Goal: Task Accomplishment & Management: Use online tool/utility

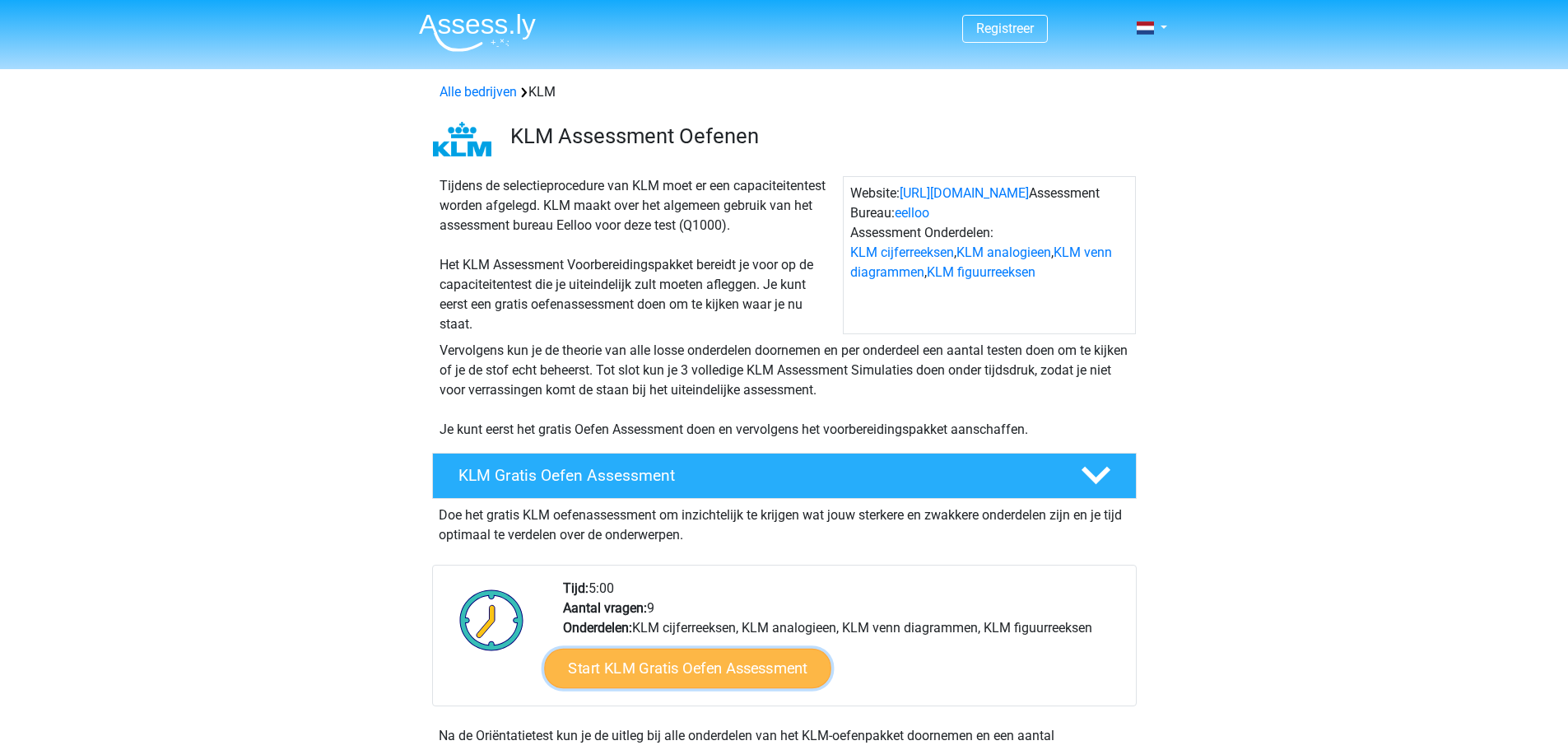
click at [653, 676] on link "Start KLM Gratis Oefen Assessment" at bounding box center [687, 667] width 286 height 39
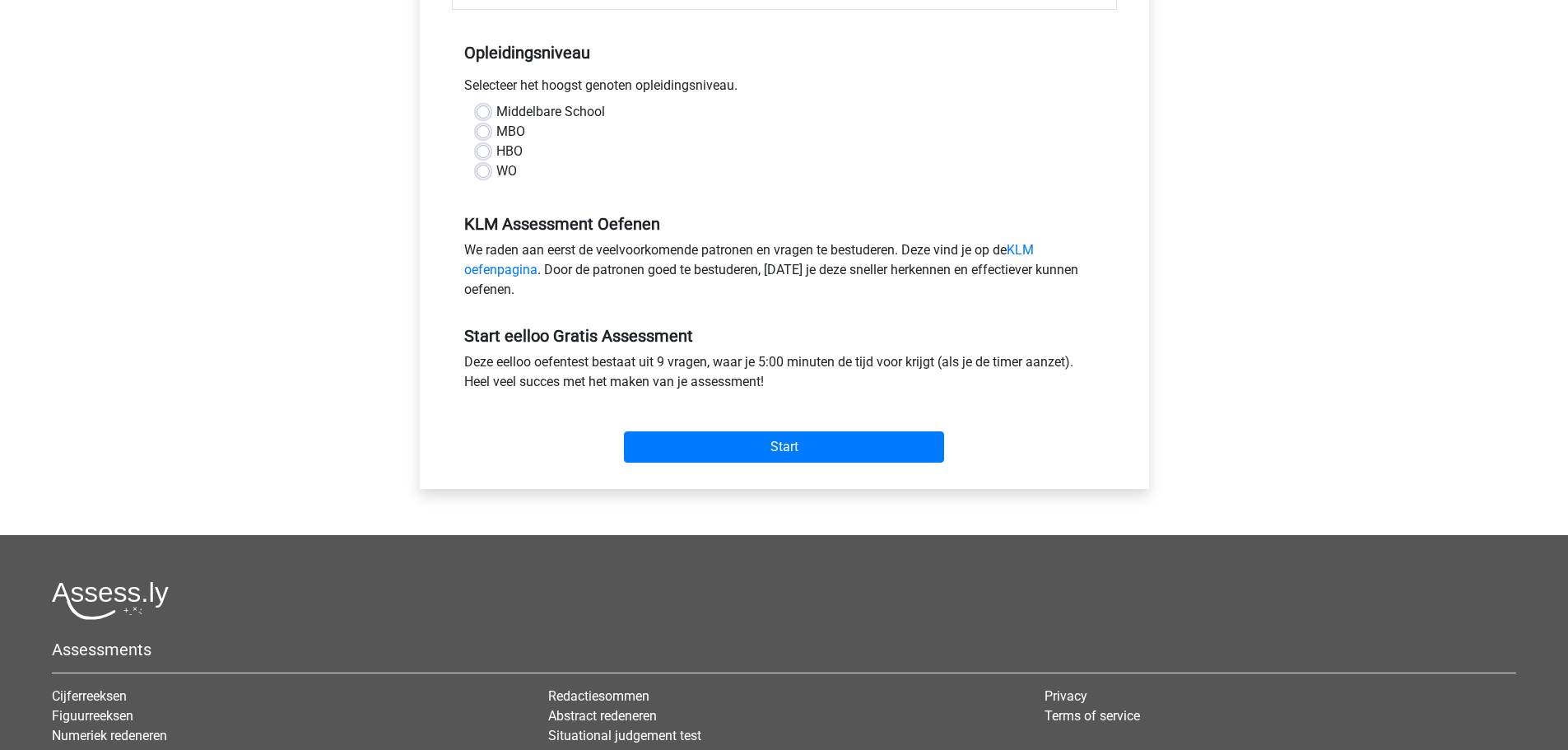
scroll to position [82, 0]
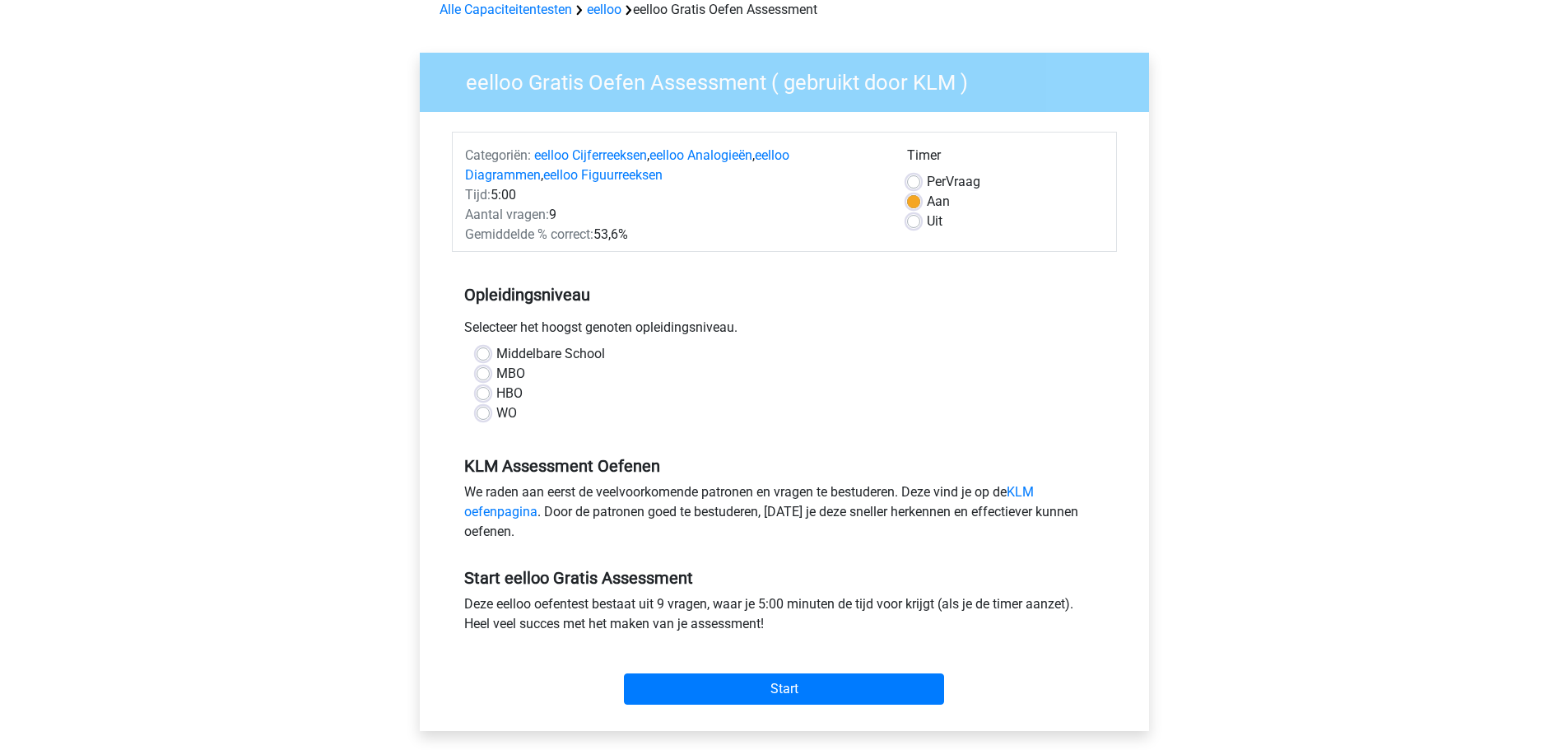
click at [496, 411] on label "WO" at bounding box center [506, 413] width 21 height 20
click at [482, 411] on input "WO" at bounding box center [483, 411] width 13 height 17
radio input "true"
click at [482, 401] on div "HBO" at bounding box center [784, 394] width 616 height 20
click at [496, 392] on label "HBO" at bounding box center [508, 394] width 26 height 20
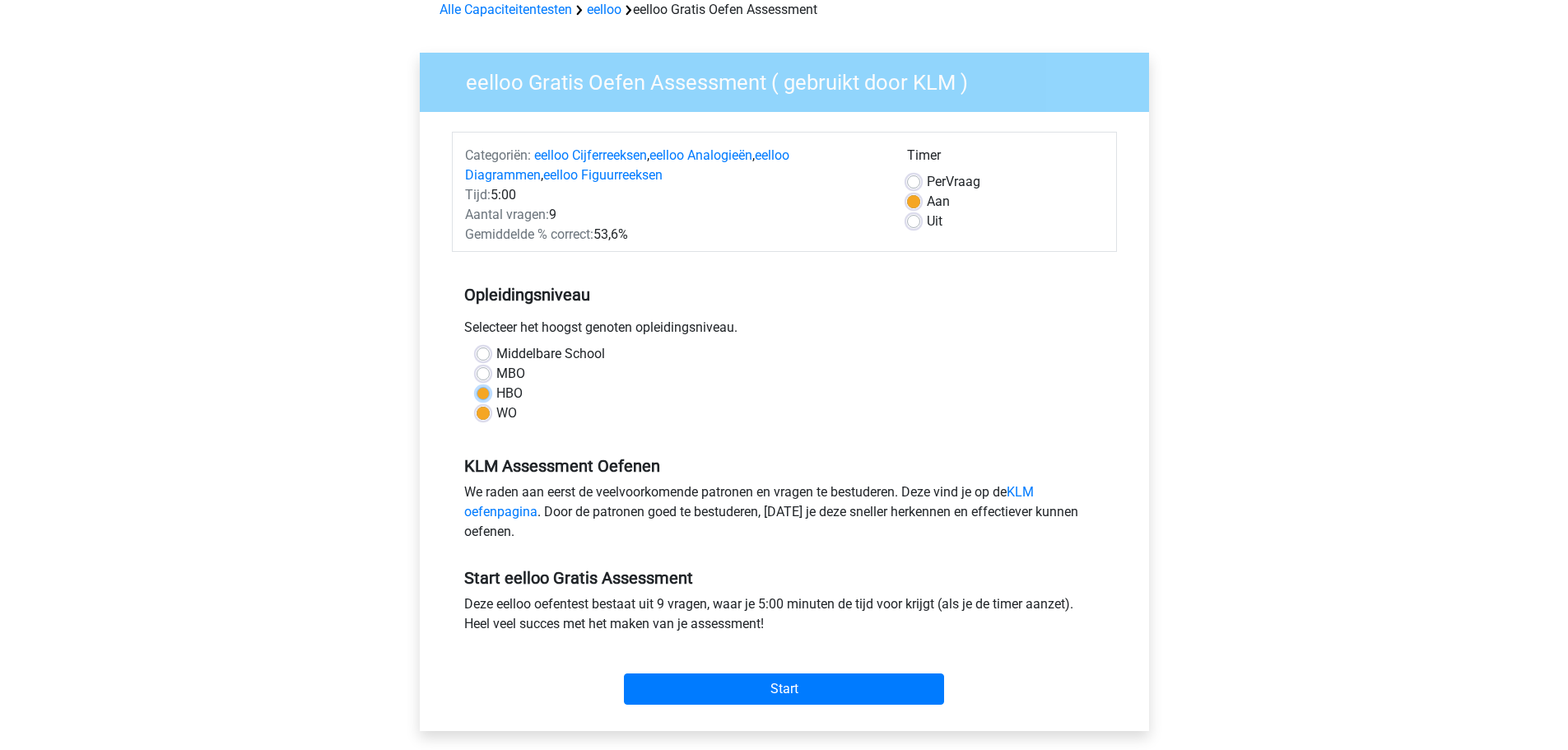
click at [486, 392] on input "HBO" at bounding box center [483, 392] width 13 height 17
radio input "true"
click at [767, 687] on input "Start" at bounding box center [784, 689] width 320 height 31
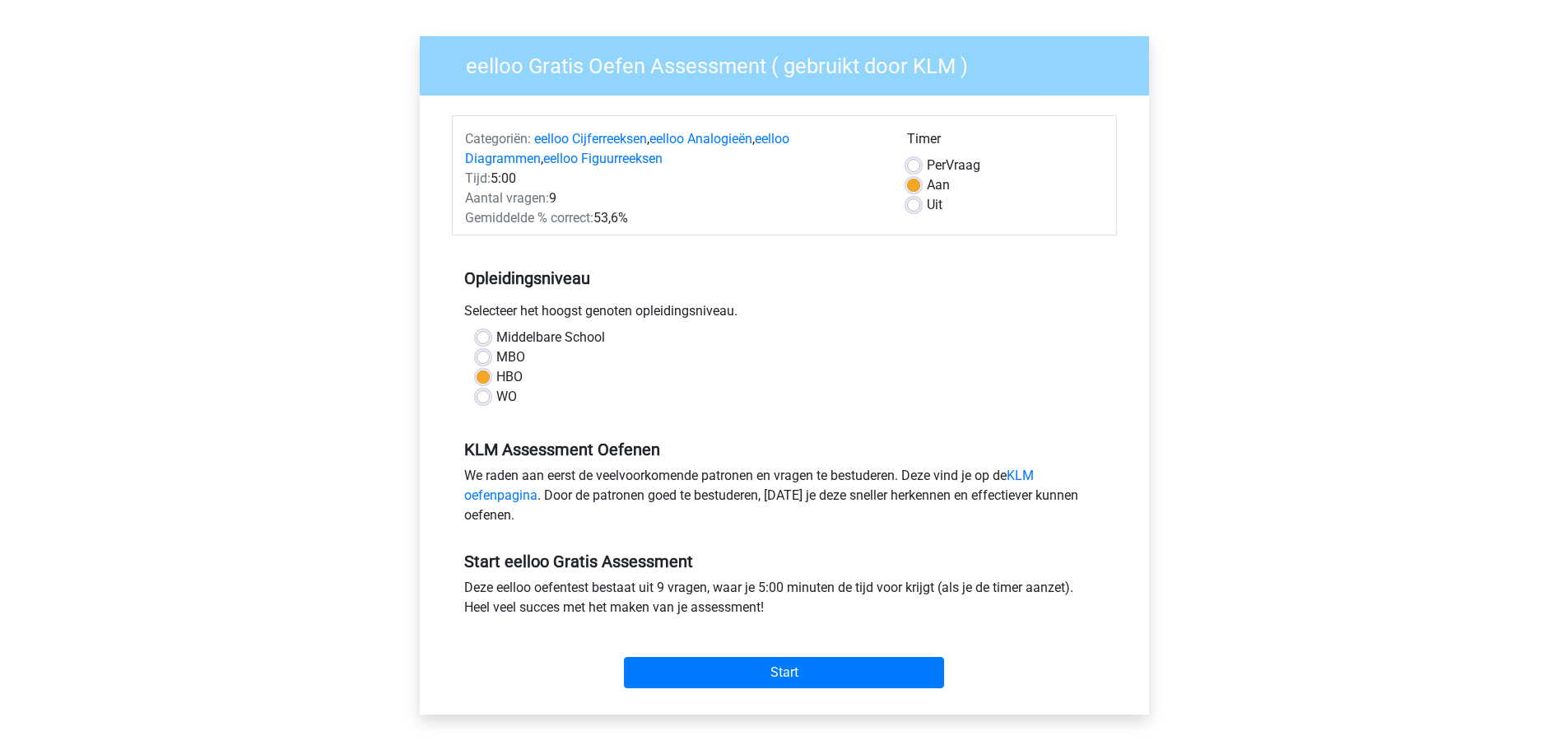
scroll to position [544, 0]
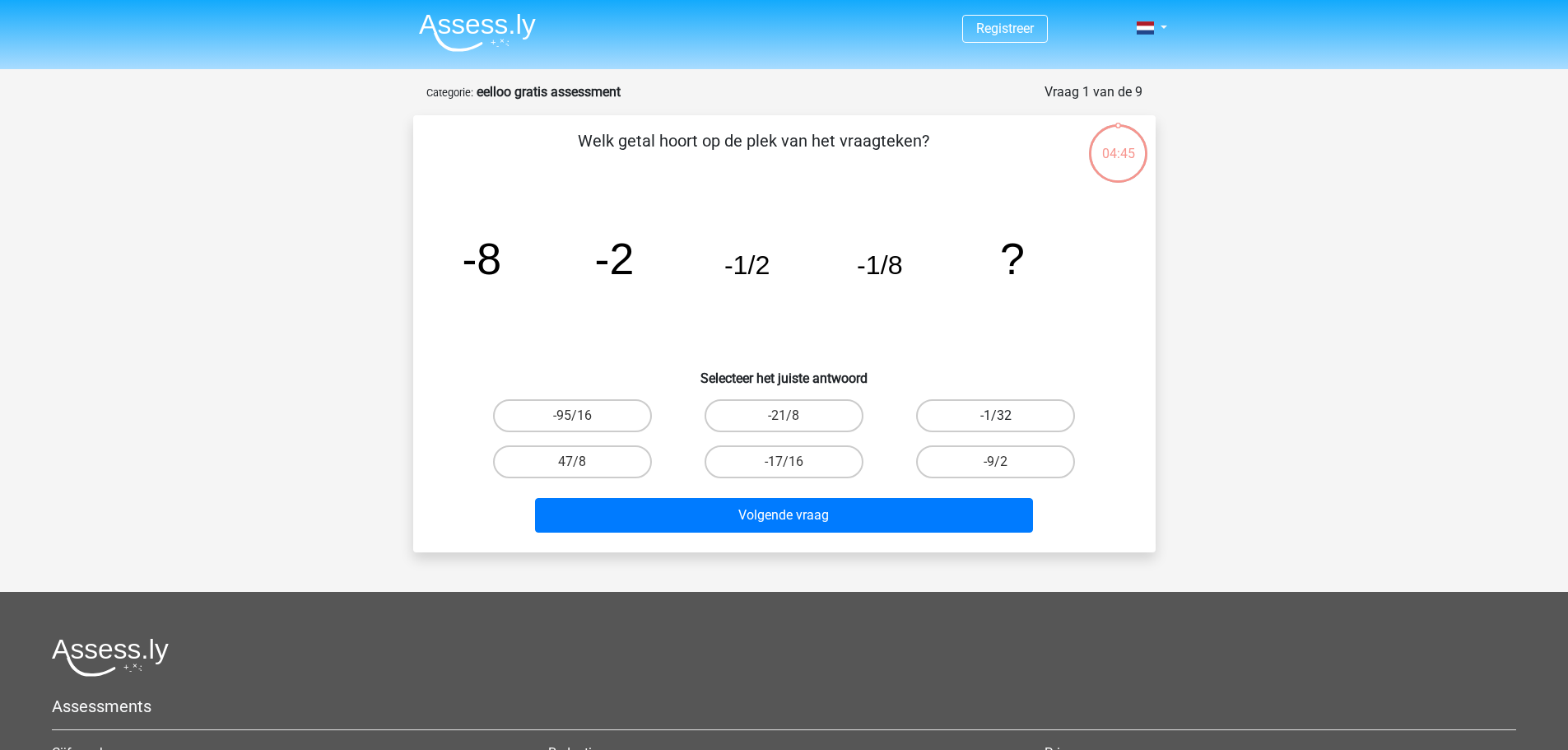
click at [960, 419] on label "-1/32" at bounding box center [996, 416] width 159 height 33
click at [996, 419] on input "-1/32" at bounding box center [1001, 421] width 11 height 11
radio input "true"
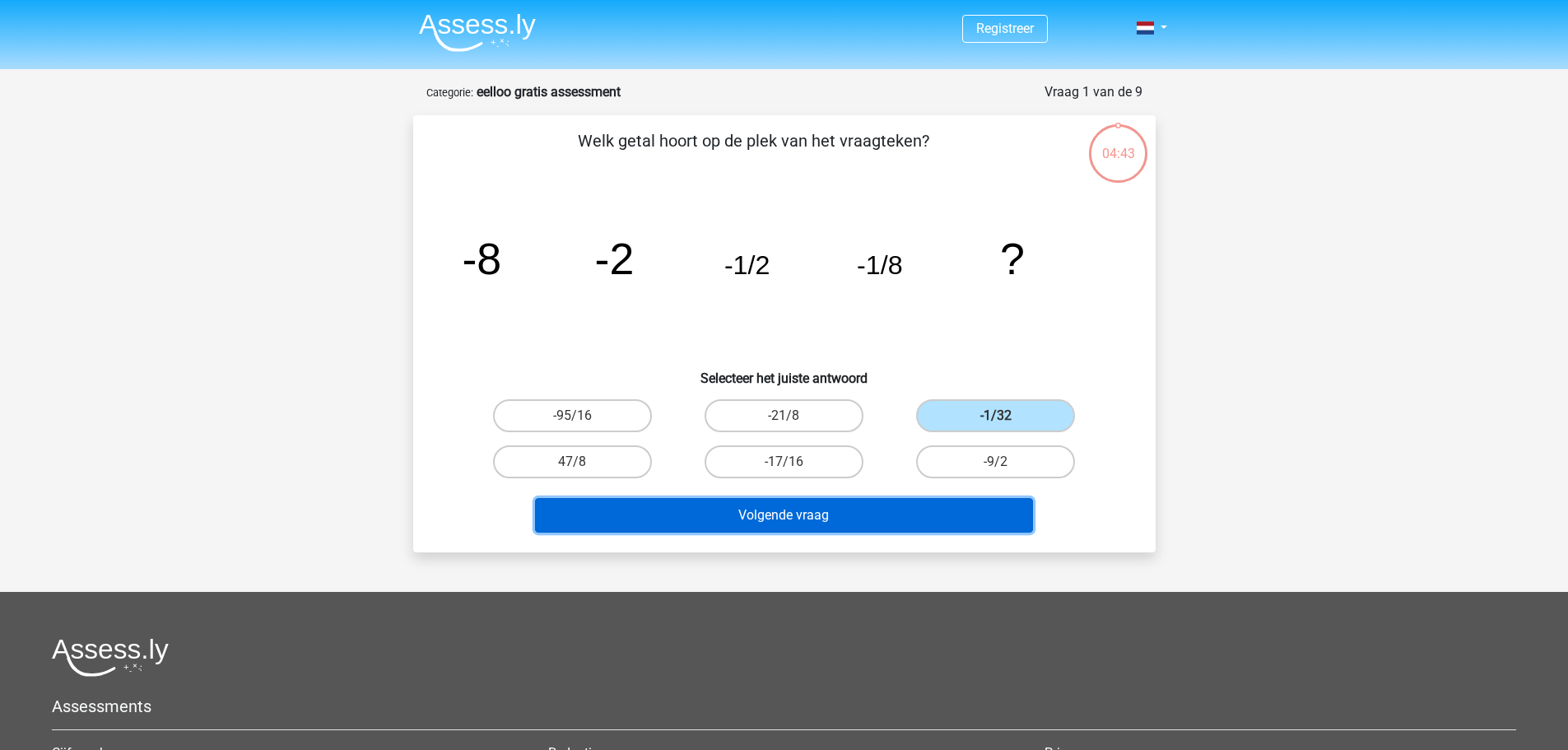
click at [807, 524] on button "Volgende vraag" at bounding box center [784, 515] width 498 height 34
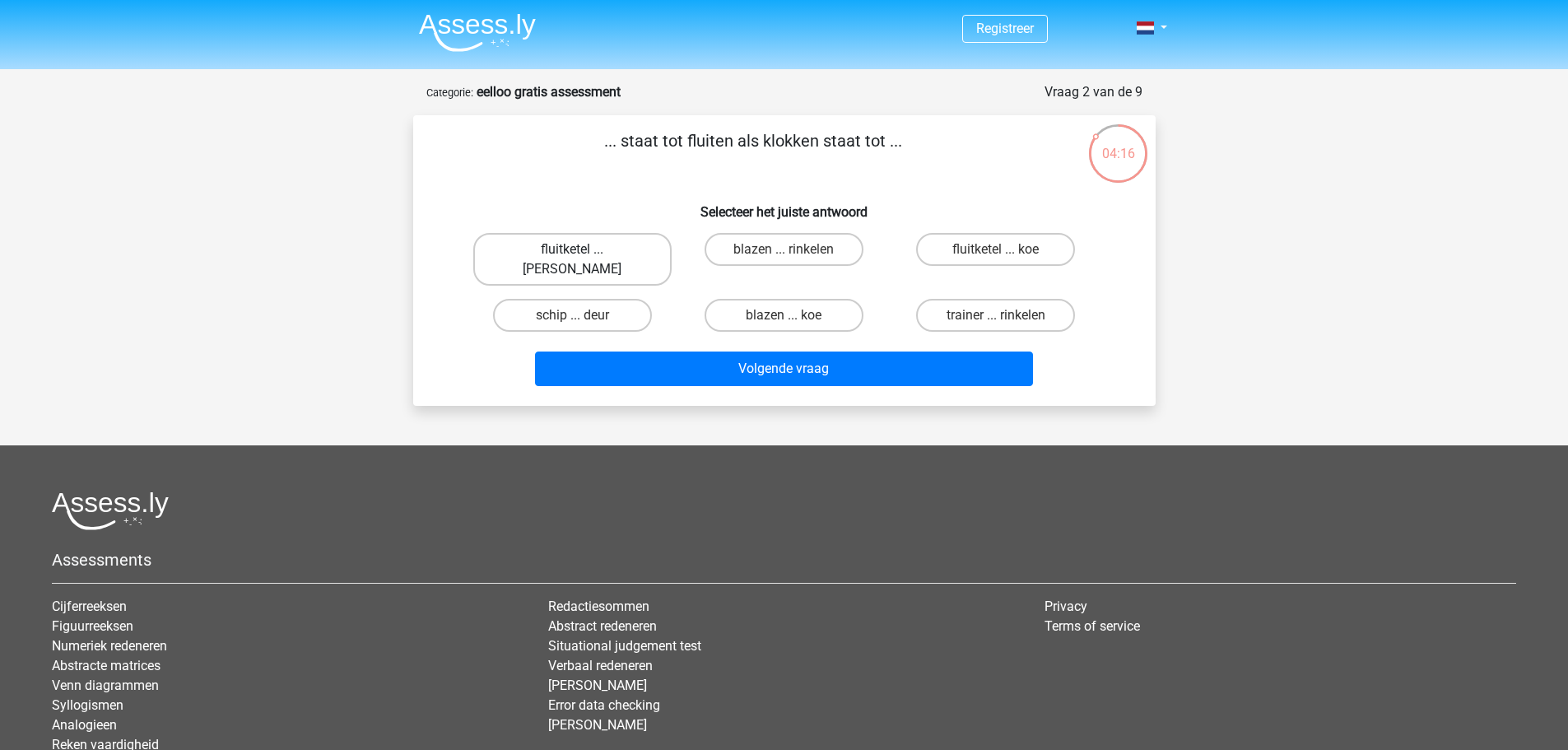
click at [569, 239] on label "fluitketel ... luiden" at bounding box center [572, 259] width 199 height 53
click at [572, 250] on input "fluitketel ... luiden" at bounding box center [577, 255] width 11 height 11
radio input "true"
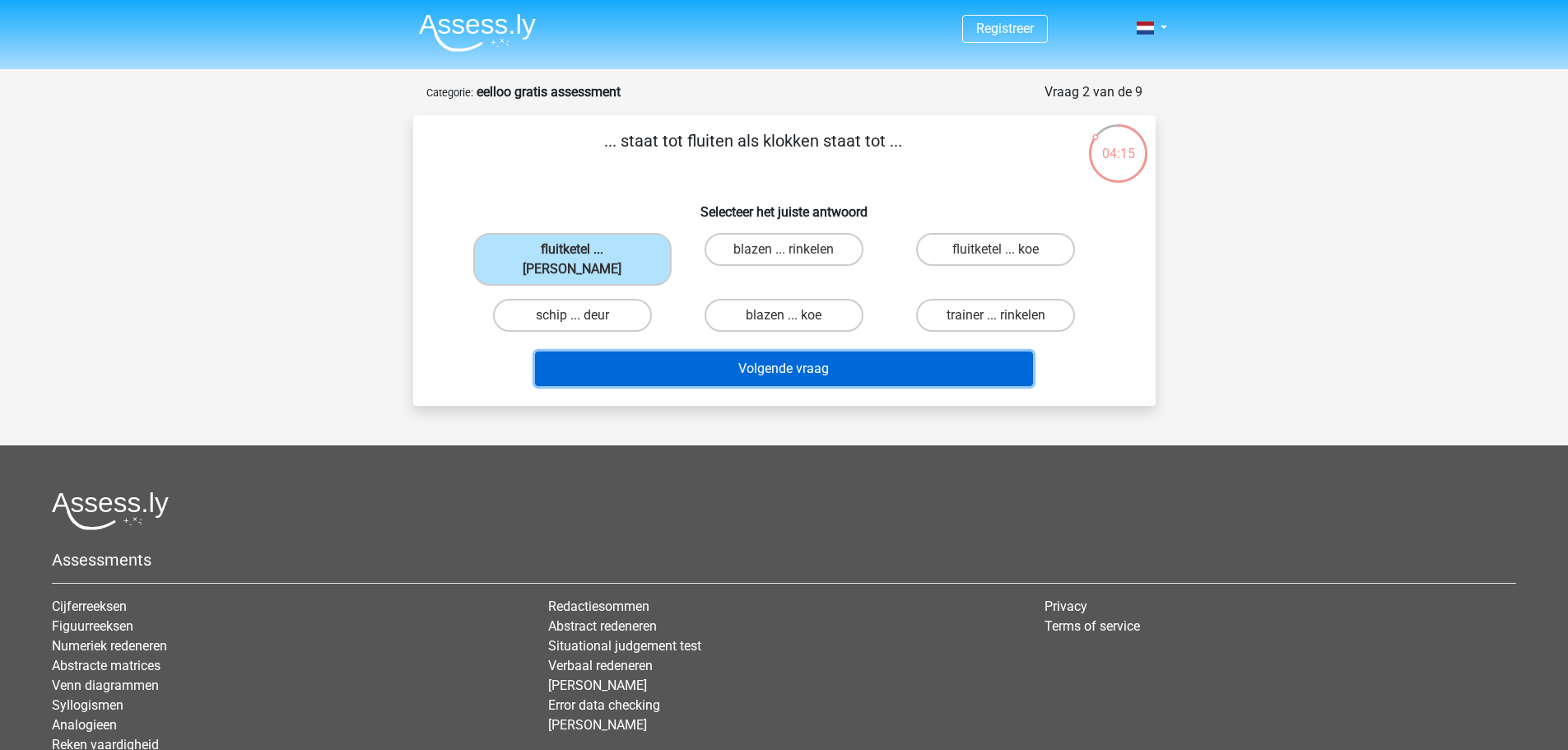
click at [864, 352] on button "Volgende vraag" at bounding box center [784, 369] width 498 height 34
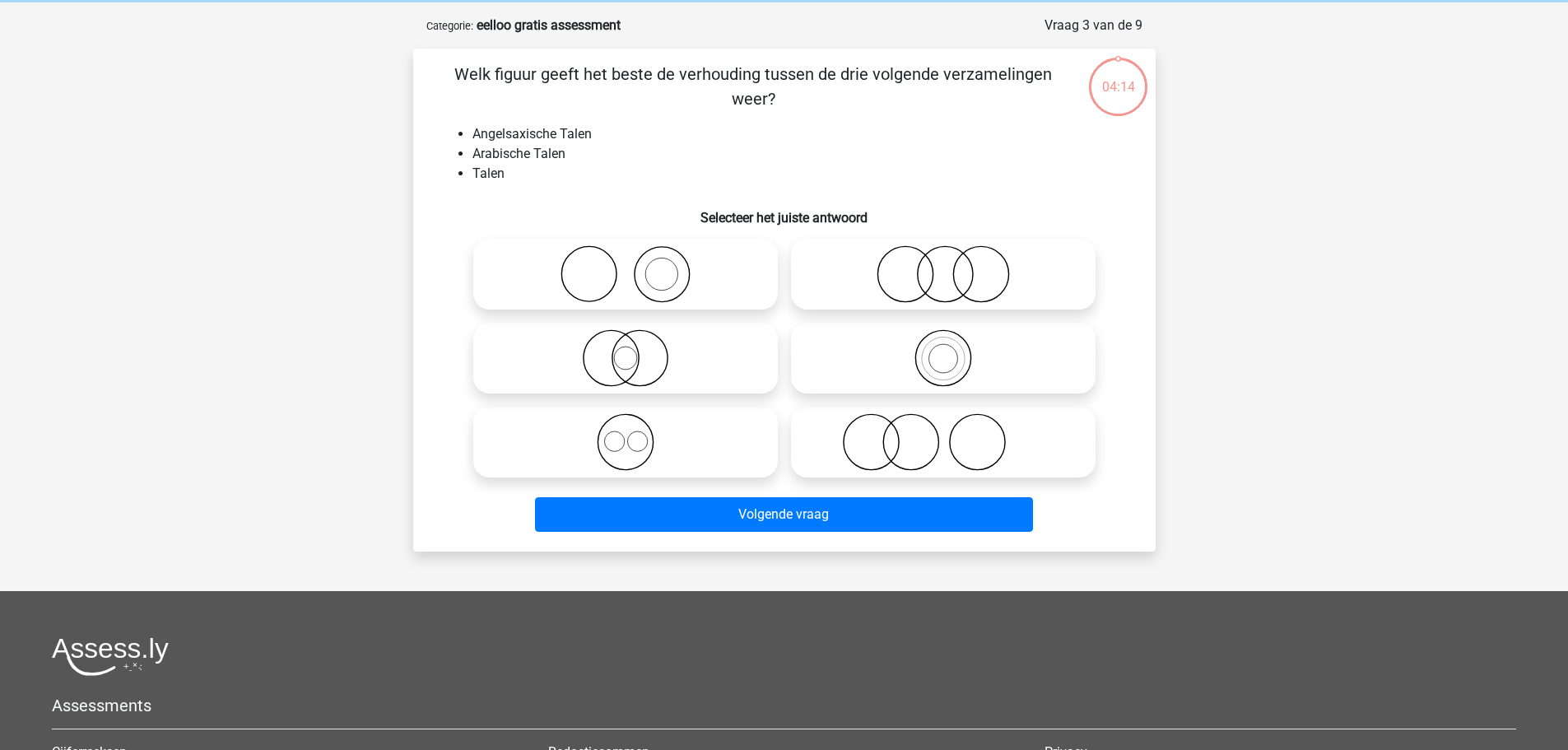
scroll to position [82, 0]
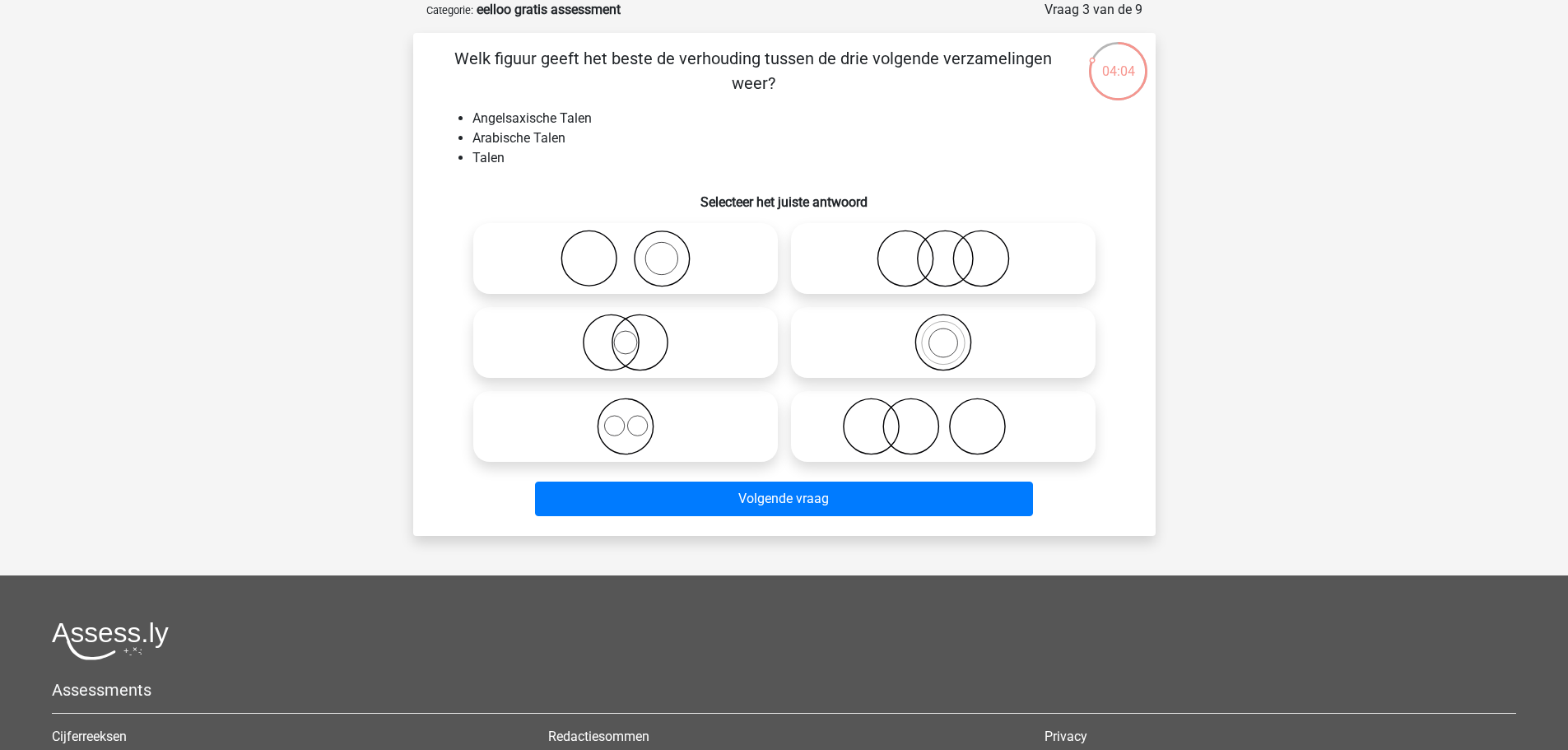
click at [623, 430] on icon at bounding box center [626, 427] width 291 height 58
click at [626, 418] on input "radio" at bounding box center [631, 412] width 11 height 11
radio input "true"
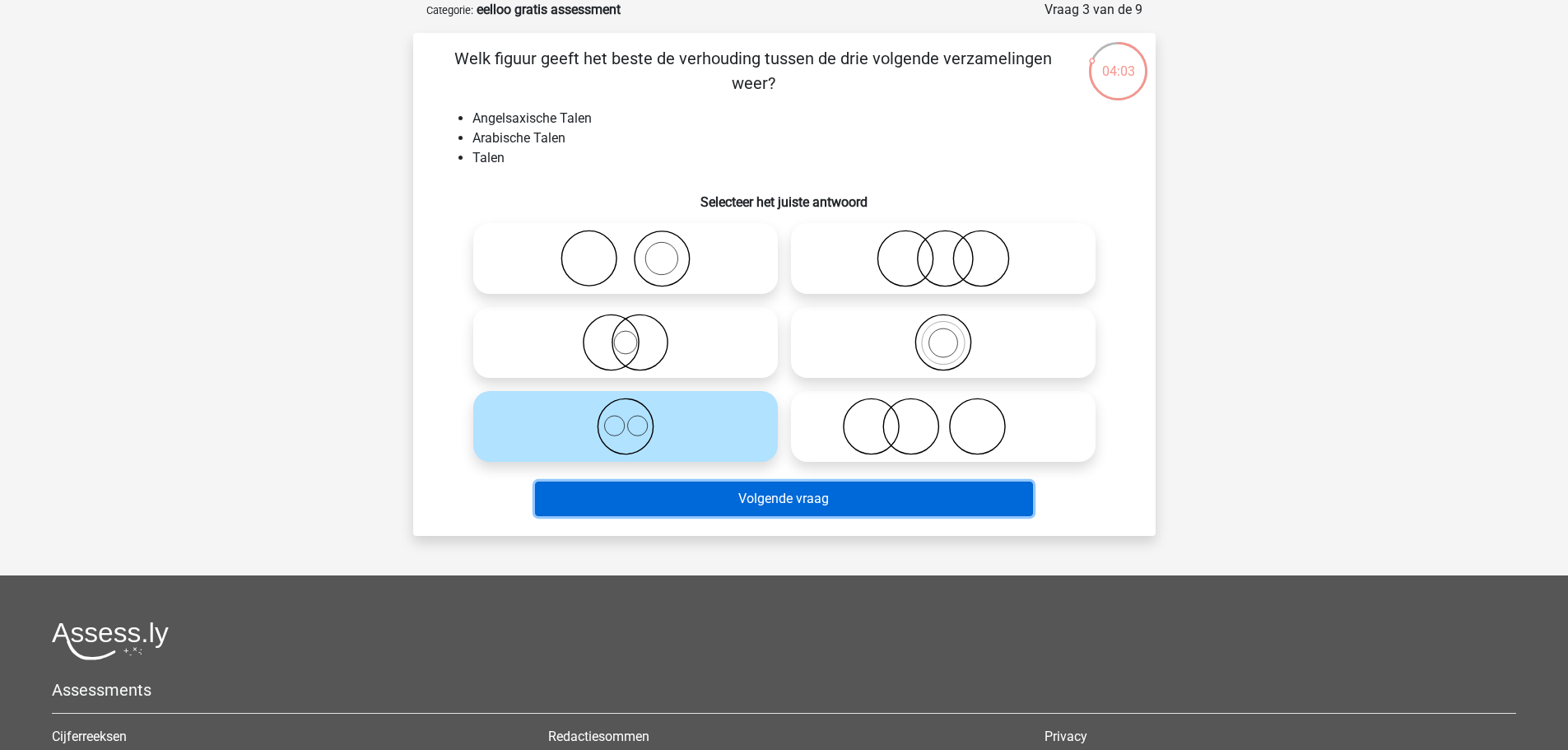
click at [695, 489] on button "Volgende vraag" at bounding box center [784, 499] width 498 height 34
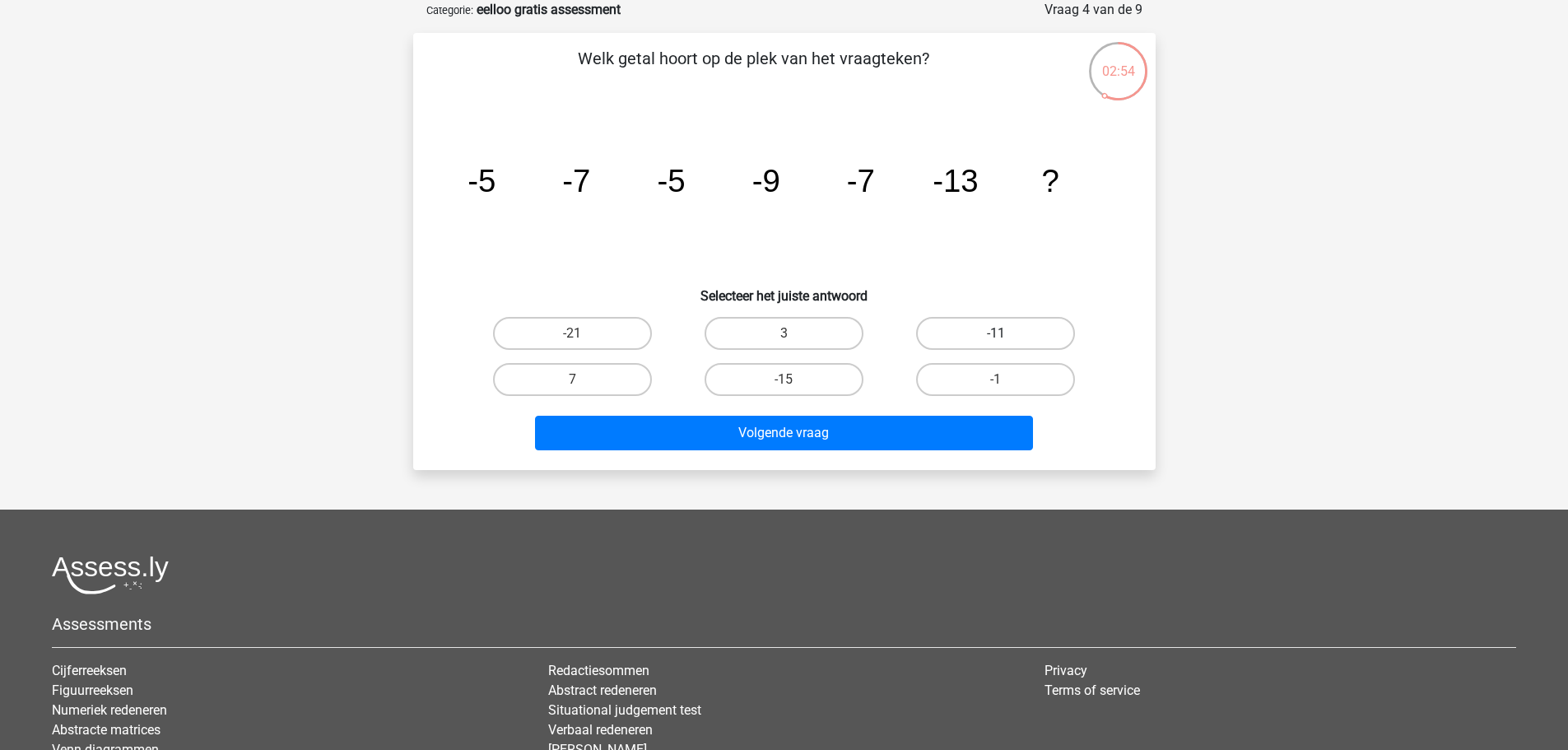
click at [971, 327] on label "-11" at bounding box center [996, 333] width 159 height 33
click at [996, 334] on input "-11" at bounding box center [1001, 339] width 11 height 11
radio input "true"
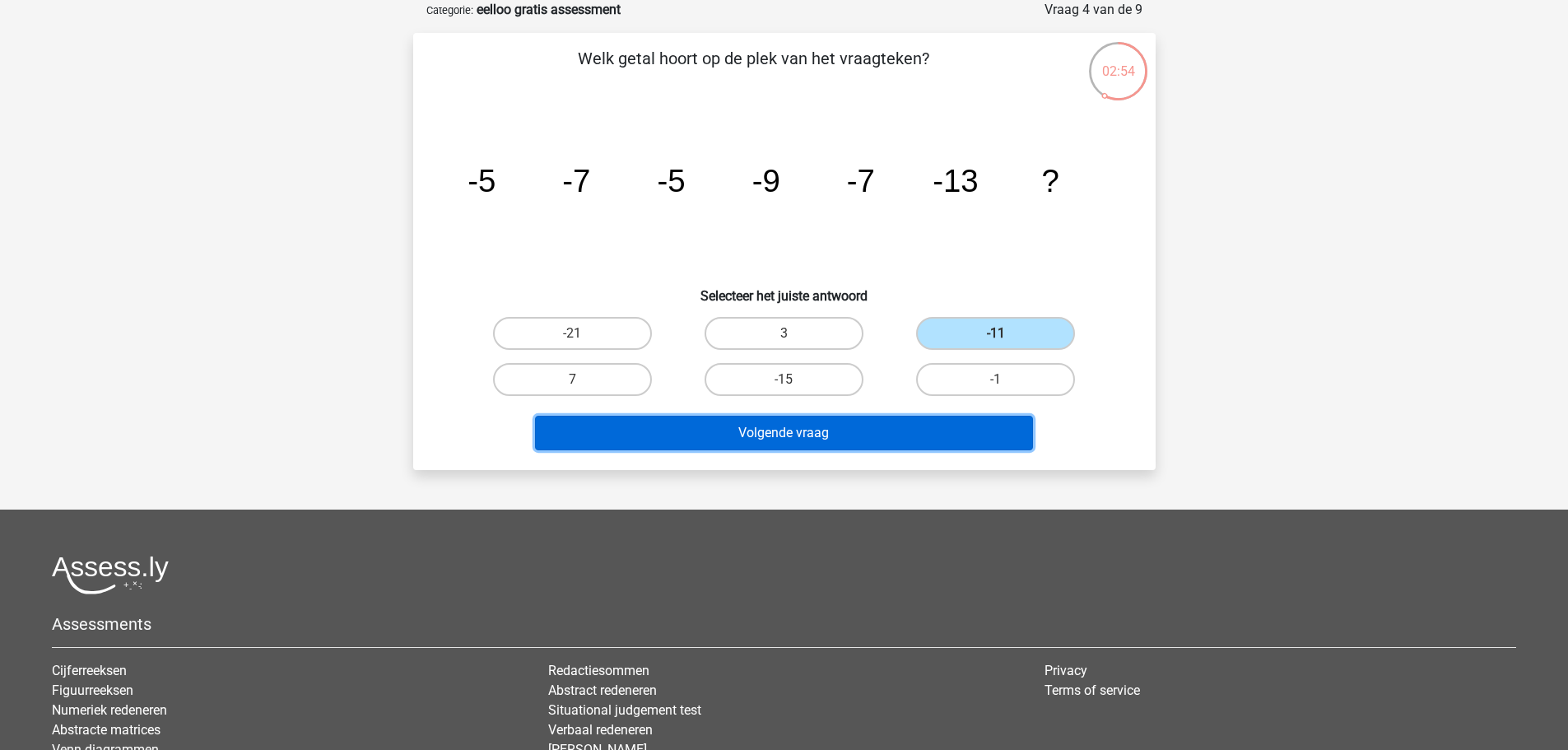
click at [833, 429] on button "Volgende vraag" at bounding box center [784, 432] width 498 height 34
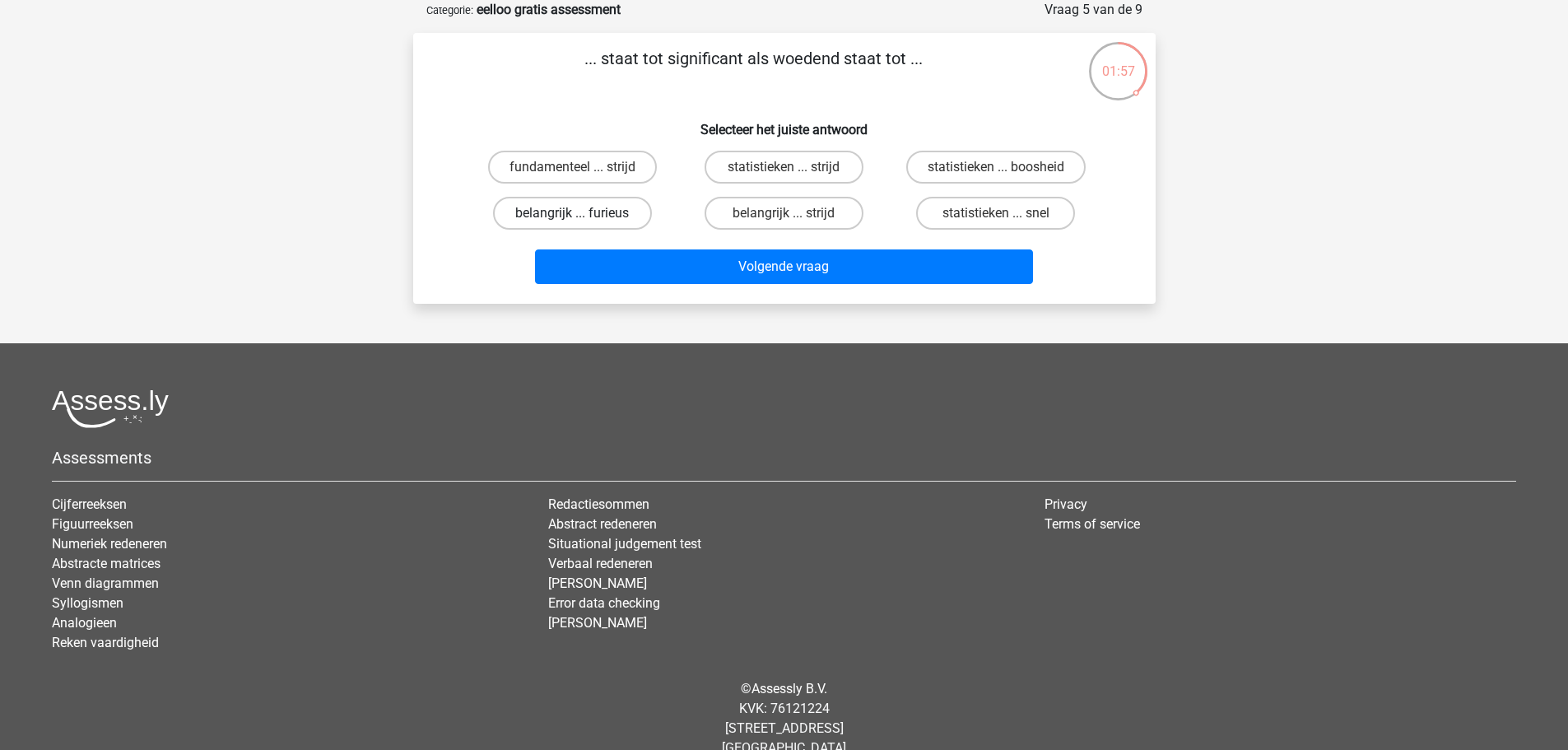
click at [611, 213] on label "belangrijk ... furieus" at bounding box center [573, 213] width 159 height 33
click at [583, 213] on input "belangrijk ... furieus" at bounding box center [577, 218] width 11 height 11
radio input "true"
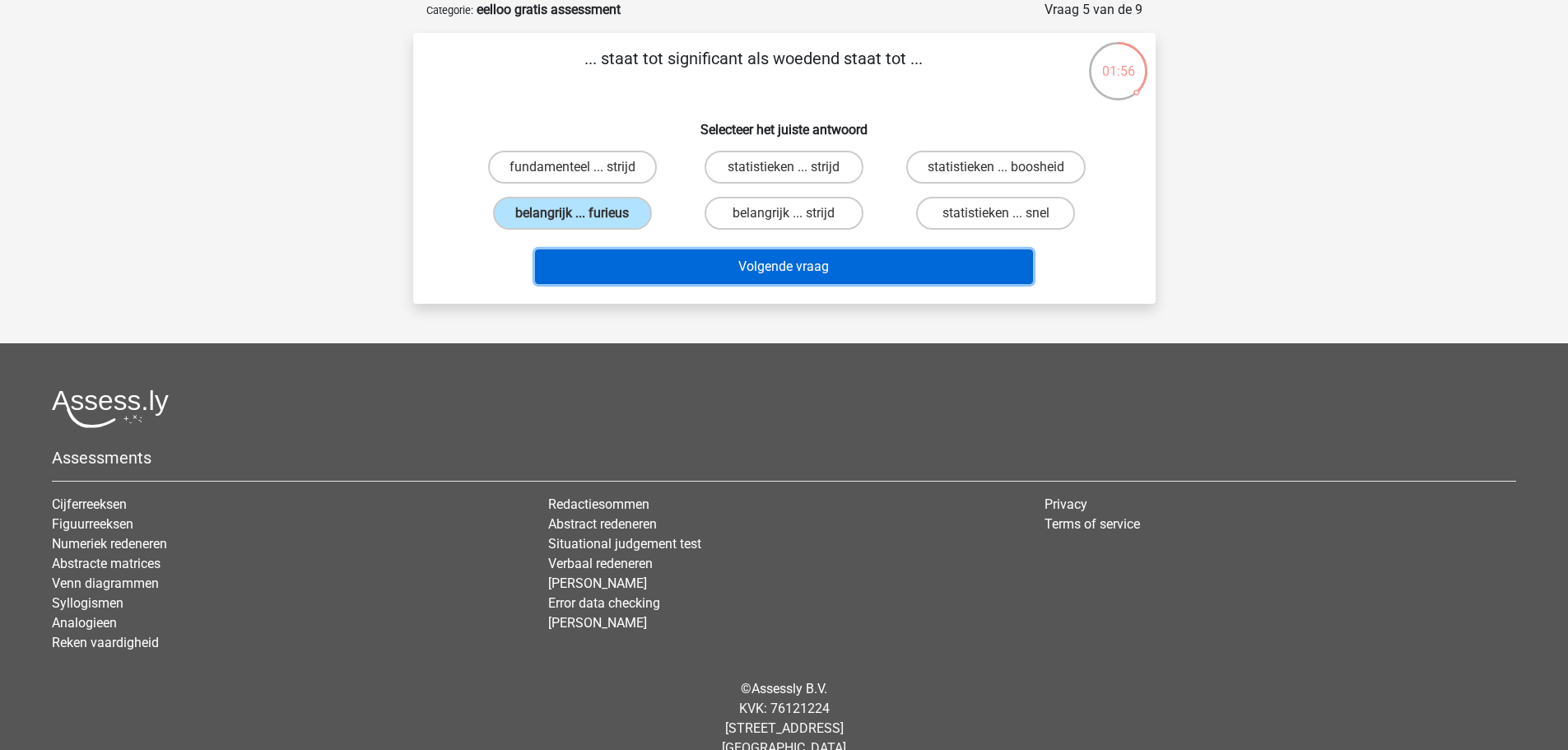
click at [823, 261] on button "Volgende vraag" at bounding box center [784, 266] width 498 height 34
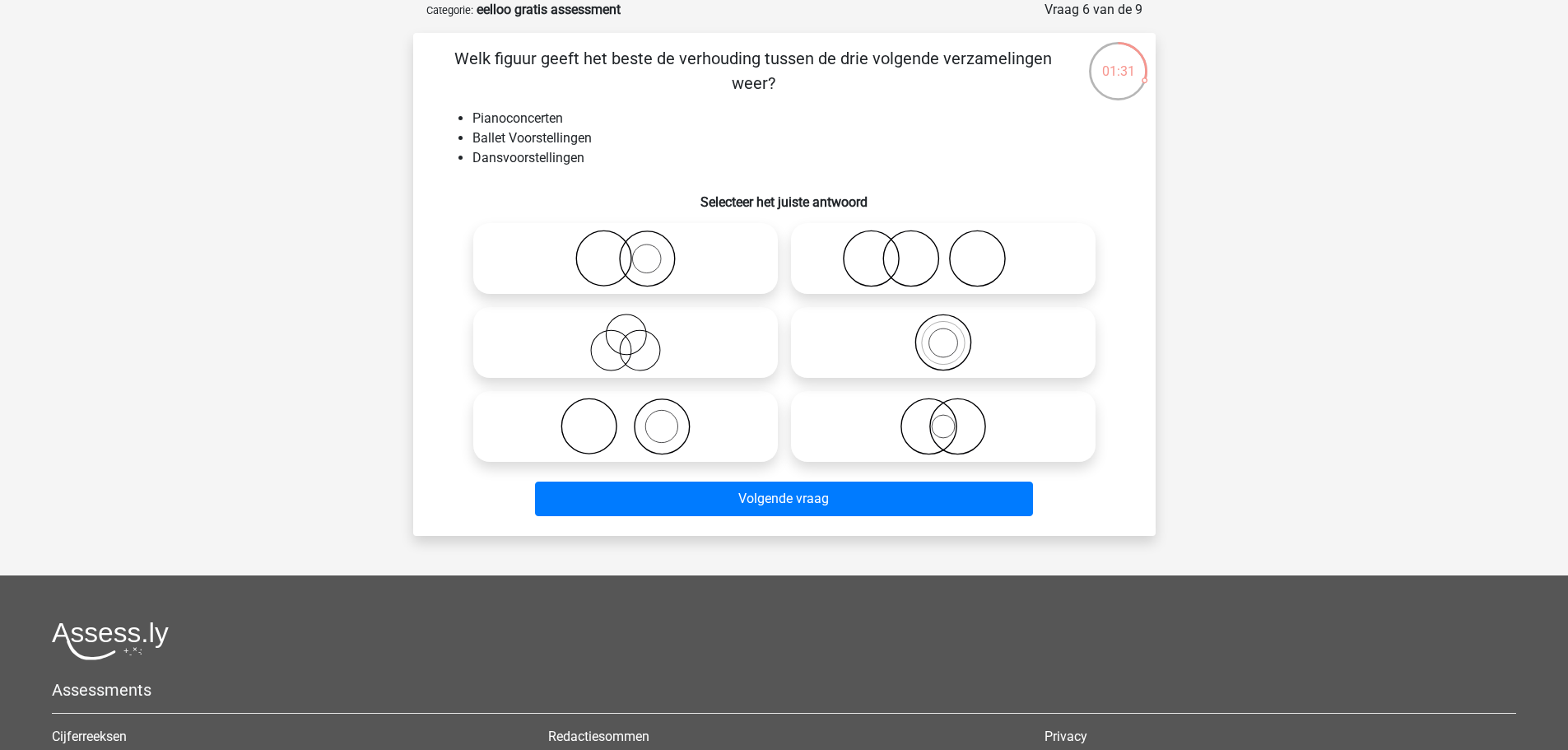
click at [596, 259] on icon at bounding box center [626, 258] width 291 height 58
click at [626, 251] on input "radio" at bounding box center [631, 245] width 11 height 11
radio input "true"
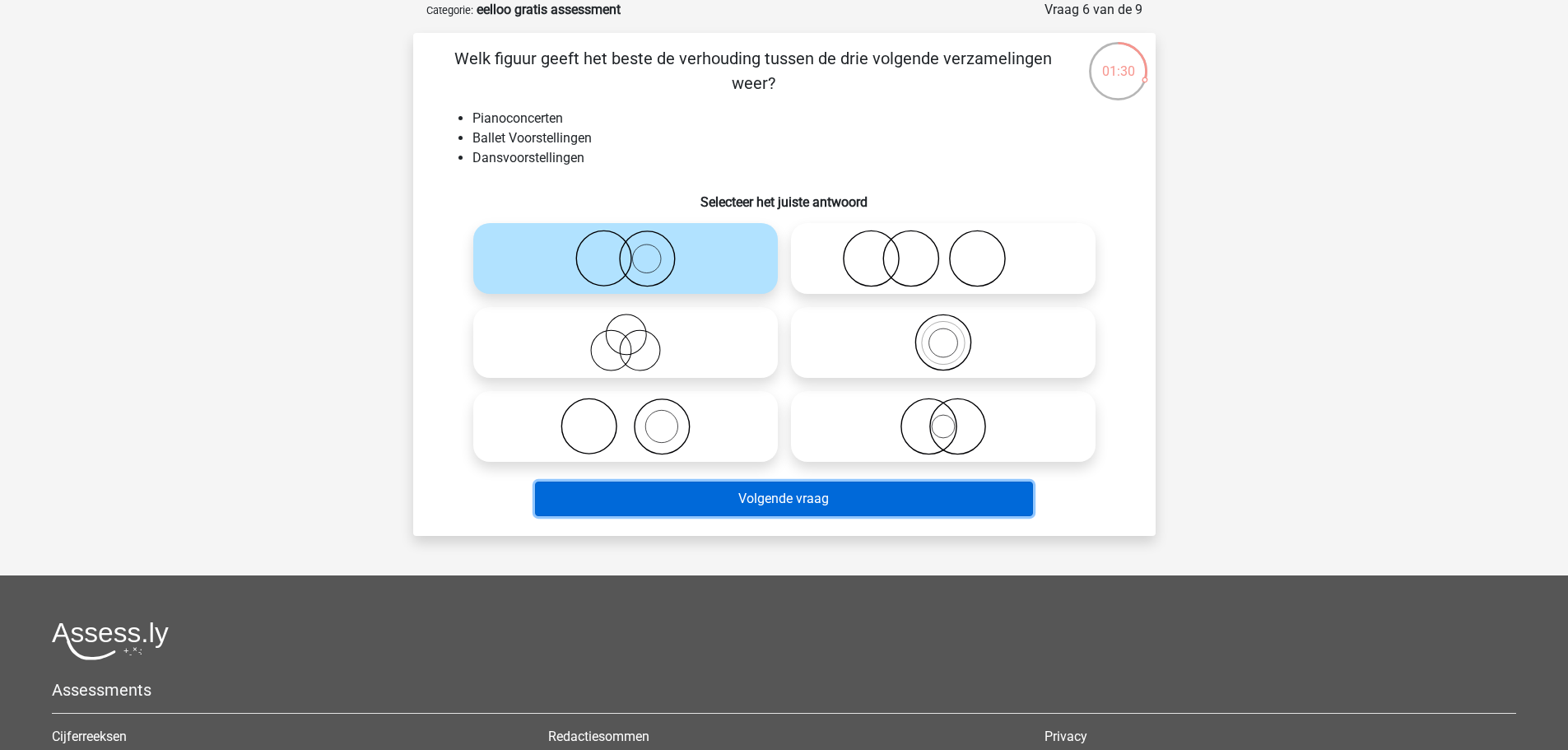
click at [848, 494] on button "Volgende vraag" at bounding box center [784, 499] width 498 height 34
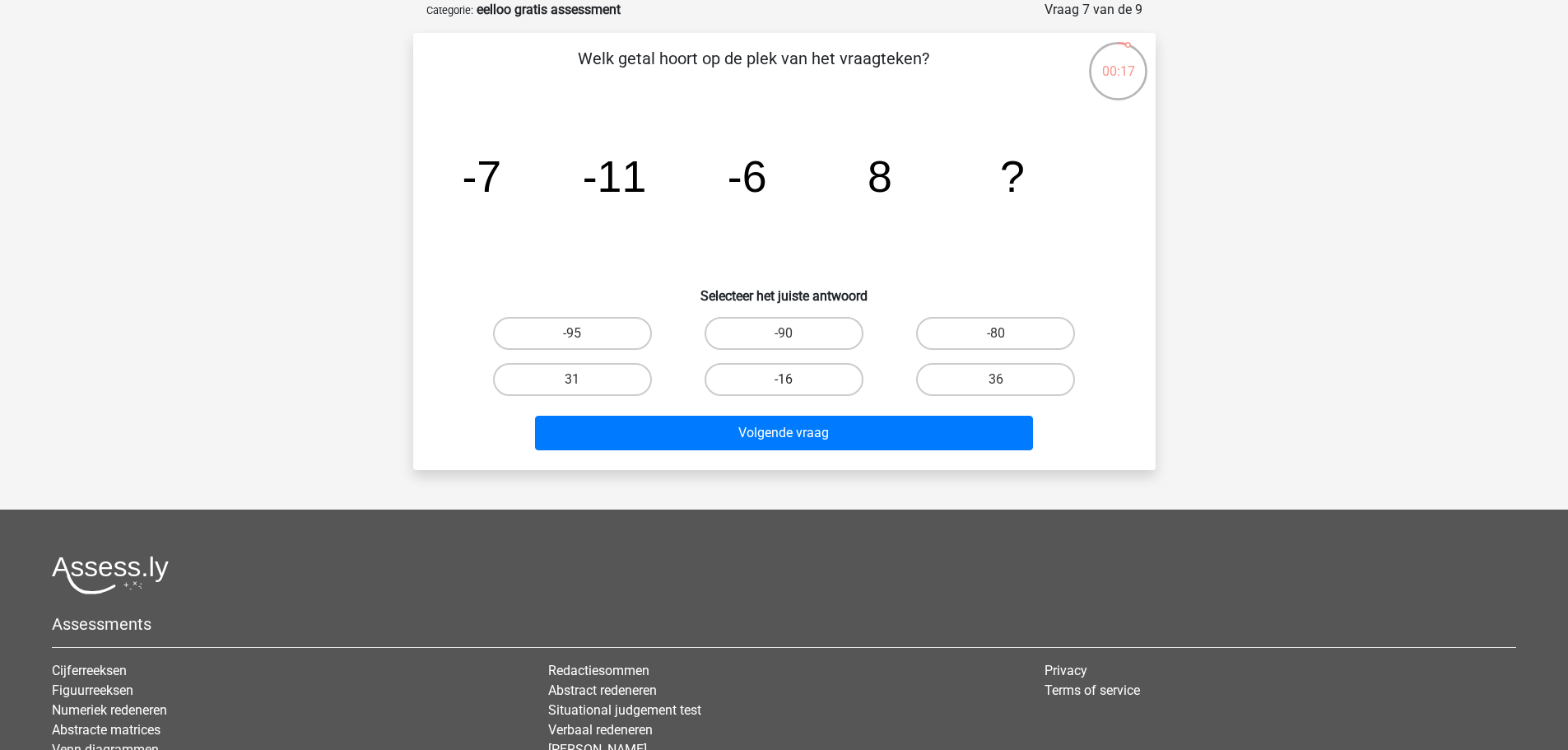
click at [797, 378] on label "-16" at bounding box center [784, 379] width 159 height 33
click at [794, 380] on input "-16" at bounding box center [788, 385] width 11 height 11
radio input "true"
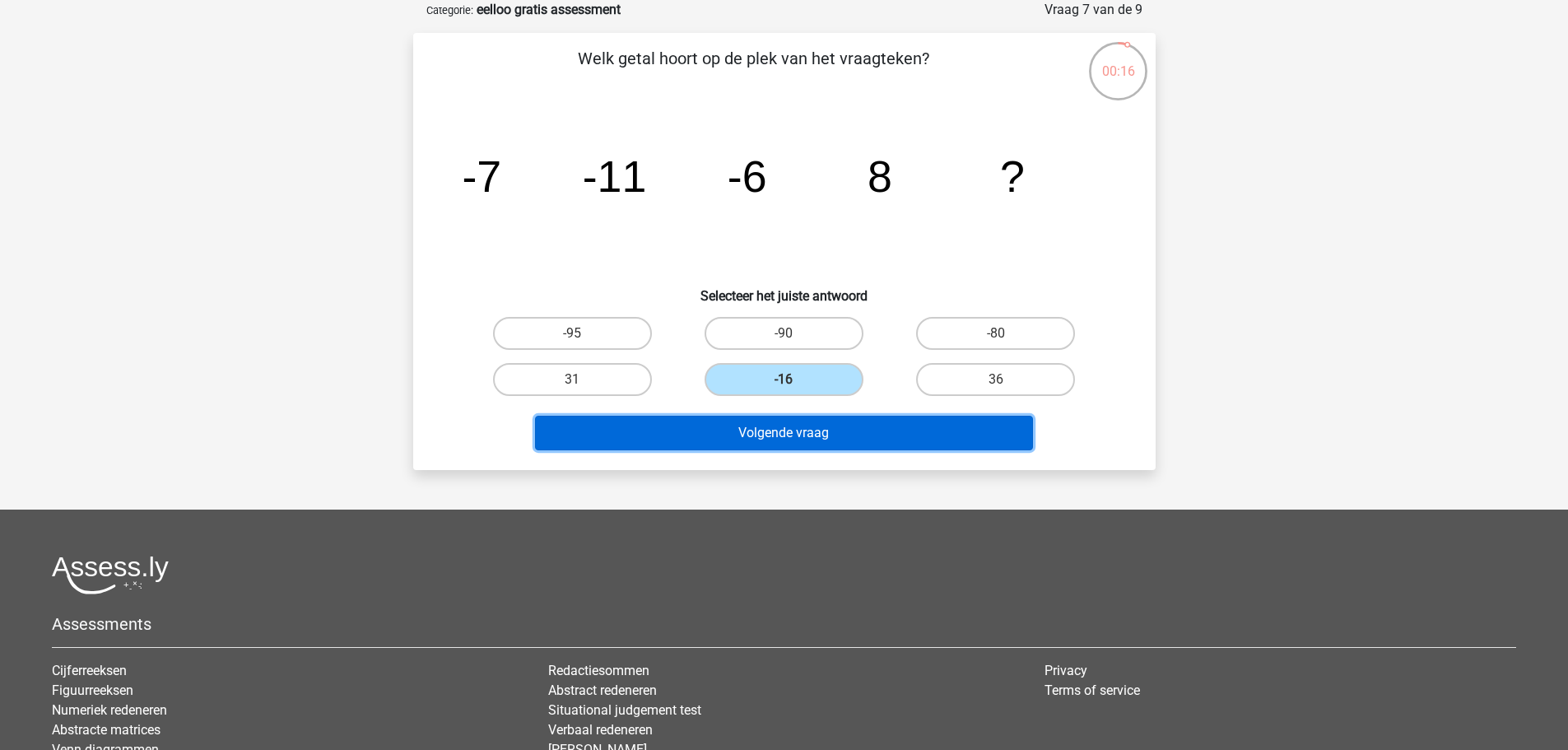
click at [838, 427] on button "Volgende vraag" at bounding box center [784, 432] width 498 height 34
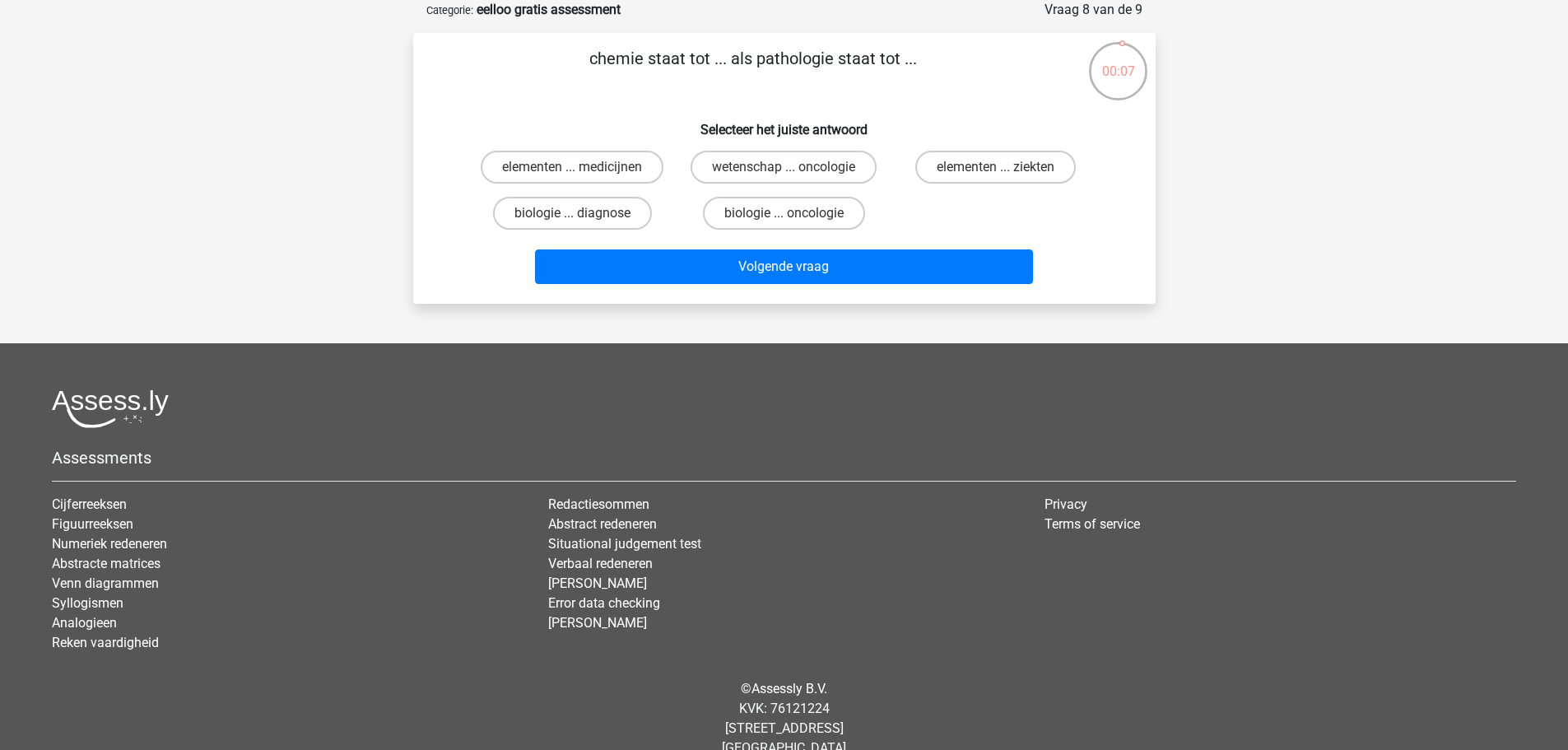
drag, startPoint x: 781, startPoint y: 67, endPoint x: 905, endPoint y: 59, distance: 124.3
click at [893, 59] on p "chemie staat tot ... als pathologie staat tot ..." at bounding box center [754, 70] width 628 height 49
click at [990, 112] on h6 "Selecteer het juiste antwoord" at bounding box center [784, 123] width 689 height 28
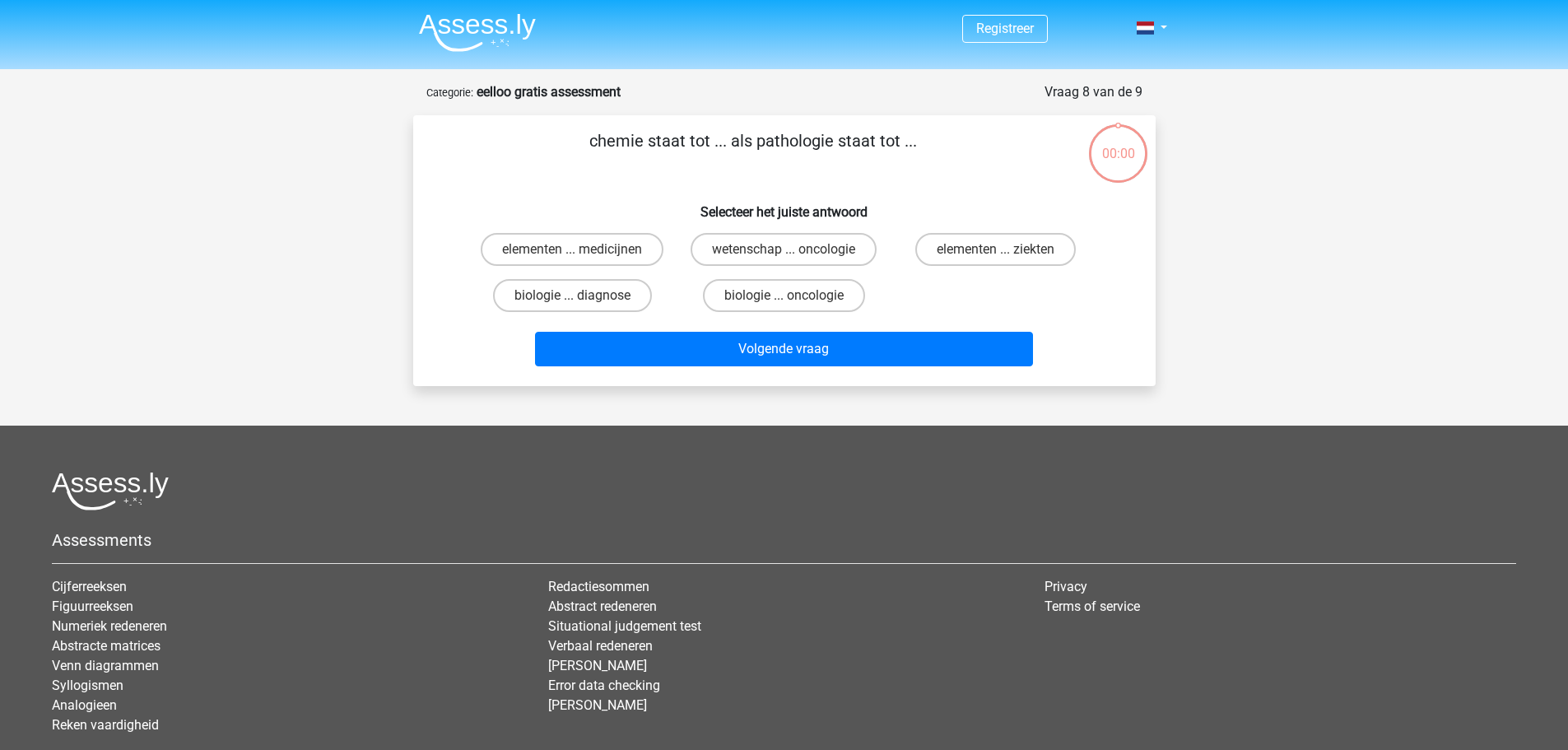
scroll to position [82, 0]
